Goal: Check status: Check status

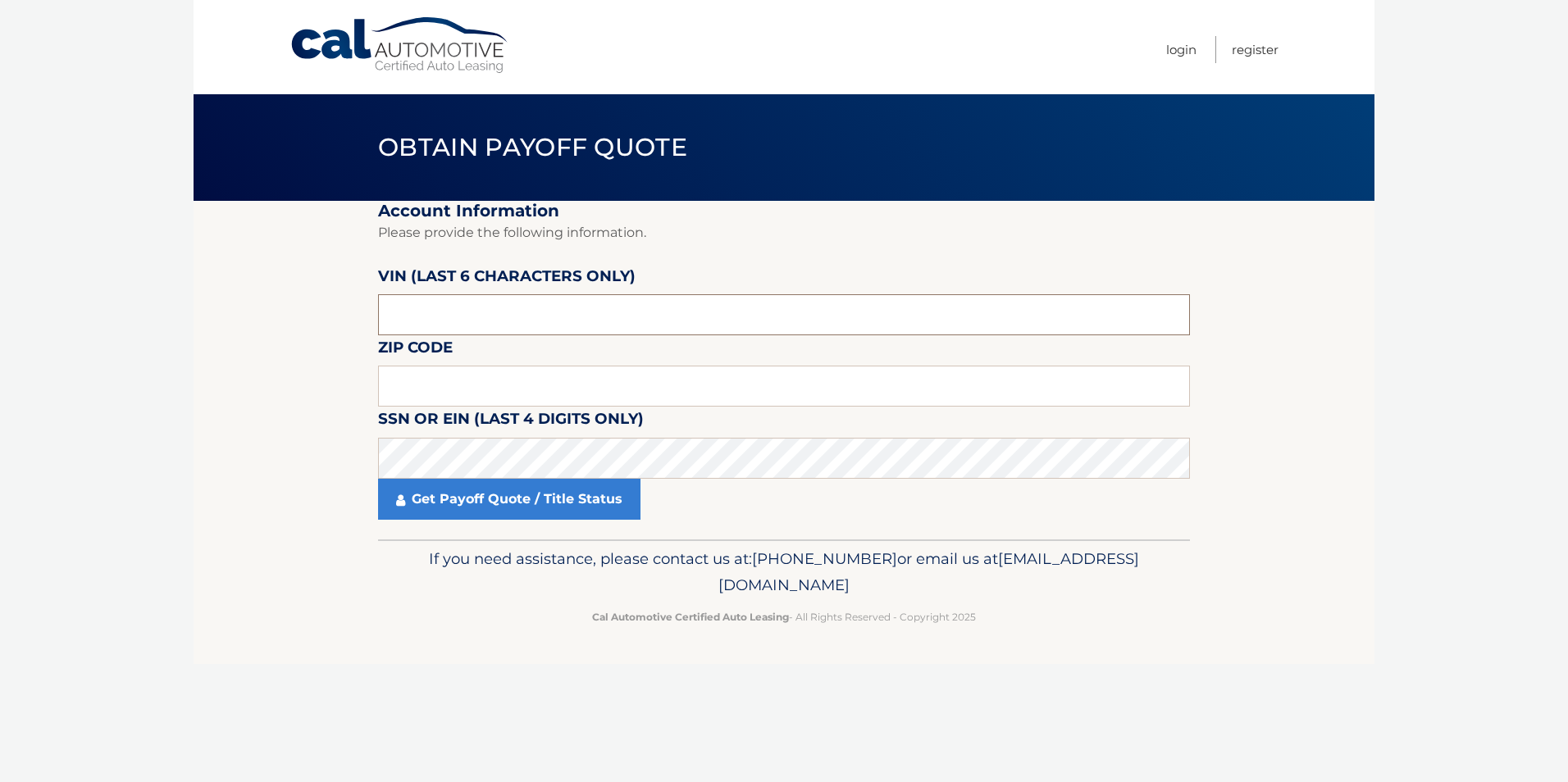
click at [528, 319] on input "text" at bounding box center [784, 315] width 812 height 41
click at [413, 315] on input "text" at bounding box center [784, 315] width 812 height 41
type input "544548"
click at [480, 395] on input "text" at bounding box center [784, 386] width 812 height 41
click at [486, 384] on input "text" at bounding box center [784, 386] width 812 height 41
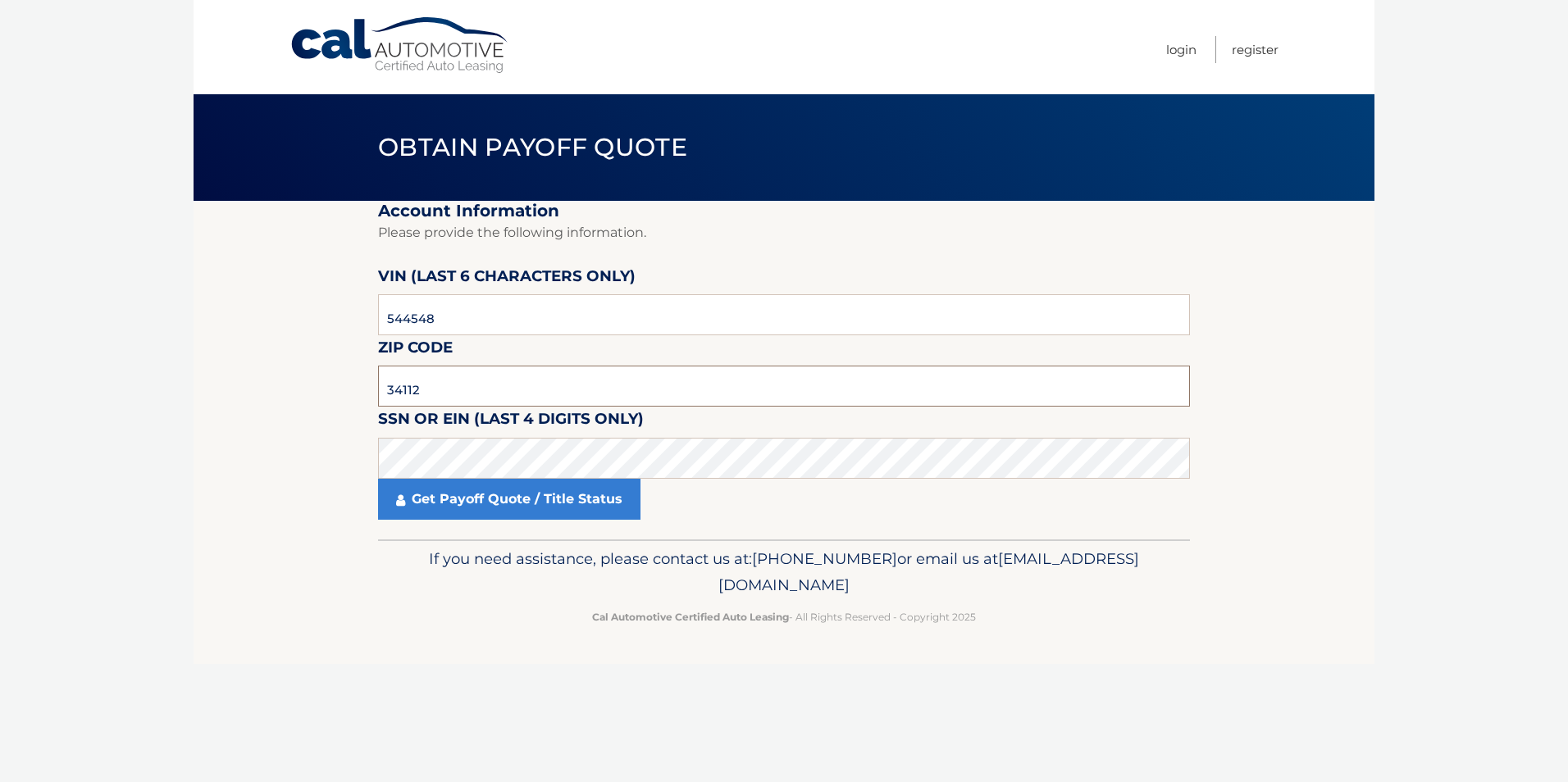
type input "34112"
click at [514, 491] on link "Get Payoff Quote / Title Status" at bounding box center [509, 499] width 262 height 41
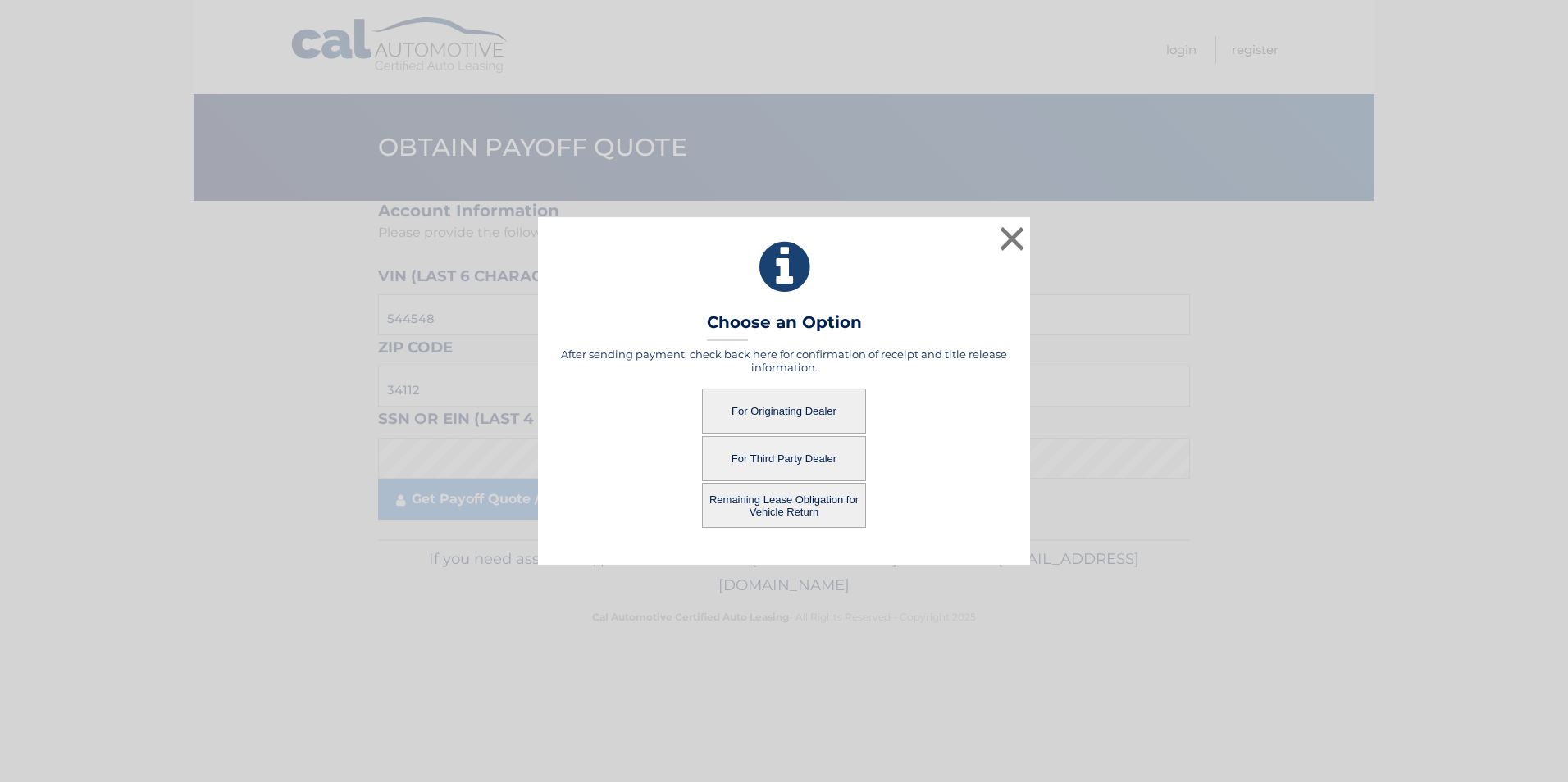
click at [755, 408] on button "For Originating Dealer" at bounding box center [783, 411] width 164 height 45
click at [766, 407] on button "For Originating Dealer" at bounding box center [783, 411] width 164 height 45
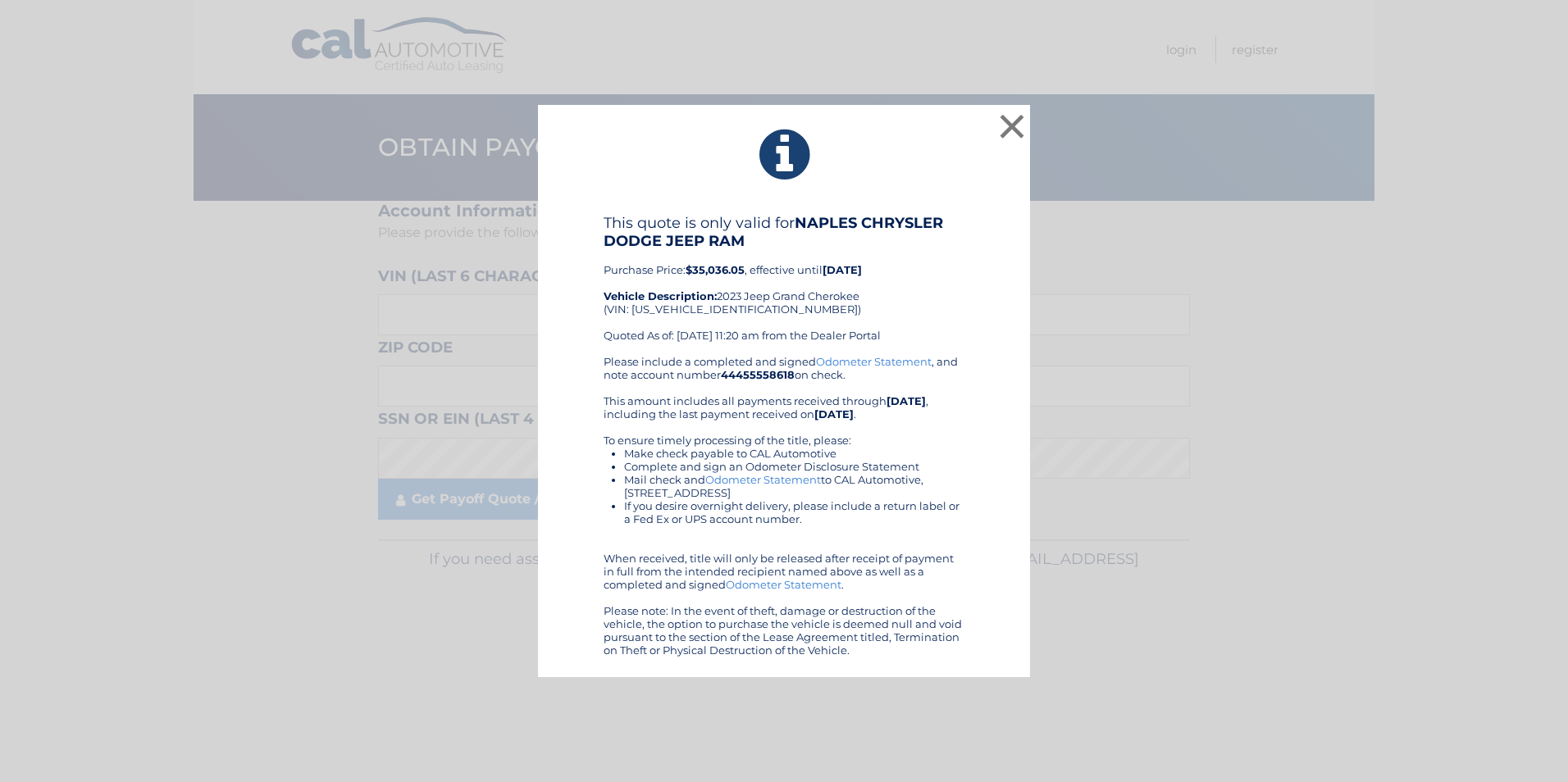
drag, startPoint x: 602, startPoint y: 218, endPoint x: 995, endPoint y: 651, distance: 584.8
click at [995, 651] on div "This quote is only valid for NAPLES CHRYSLER DODGE JEEP RAM Purchase Price: $35…" at bounding box center [784, 436] width 451 height 443
drag, startPoint x: 995, startPoint y: 651, endPoint x: 717, endPoint y: 362, distance: 401.0
click at [959, 251] on div "This quote is only valid for NAPLES CHRYSLER DODGE JEEP RAM Purchase Price: $35…" at bounding box center [784, 285] width 361 height 141
click at [1010, 122] on button "×" at bounding box center [1012, 127] width 33 height 33
